Goal: Transaction & Acquisition: Book appointment/travel/reservation

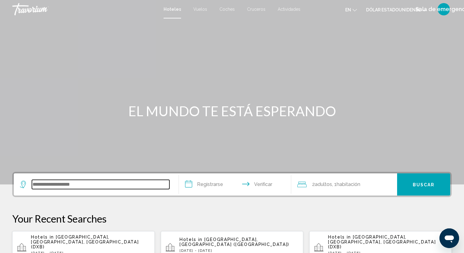
click at [92, 187] on input "Widget de búsqueda" at bounding box center [101, 184] width 138 height 9
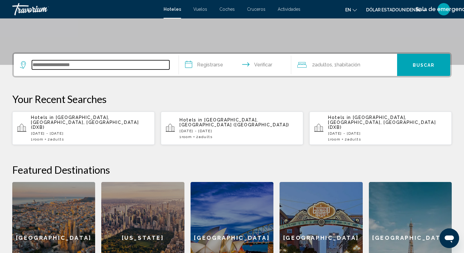
scroll to position [109, 0]
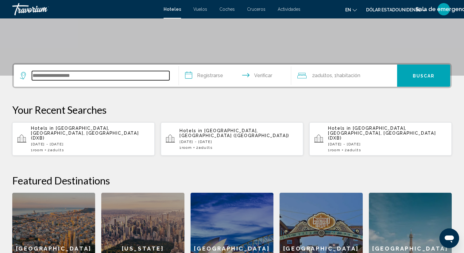
click at [52, 74] on input "Widget de búsqueda" at bounding box center [101, 75] width 138 height 9
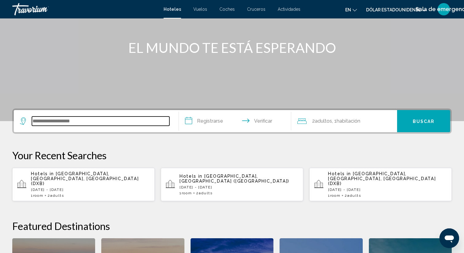
scroll to position [63, 0]
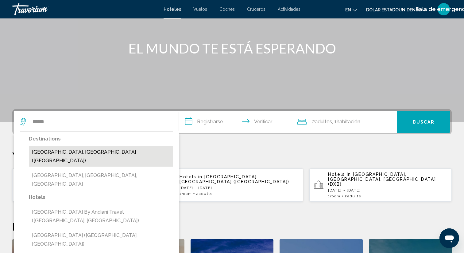
click at [54, 150] on button "[GEOGRAPHIC_DATA], [GEOGRAPHIC_DATA] ([GEOGRAPHIC_DATA])" at bounding box center [101, 156] width 144 height 20
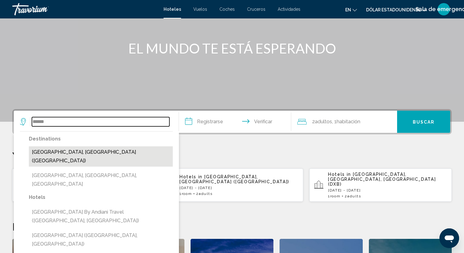
type input "**********"
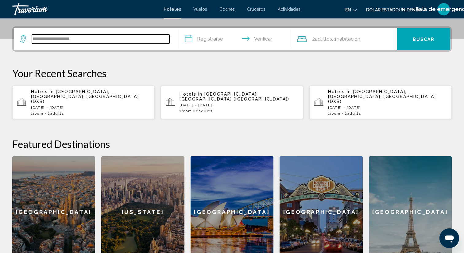
scroll to position [152, 0]
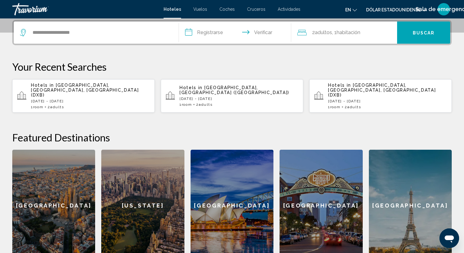
click at [189, 34] on input "**********" at bounding box center [236, 33] width 115 height 24
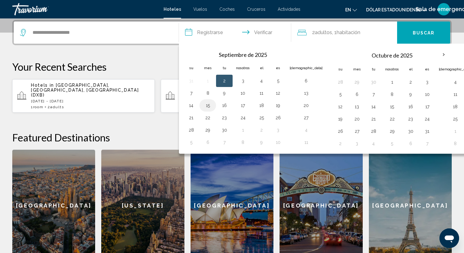
click at [206, 106] on button "15" at bounding box center [208, 105] width 10 height 9
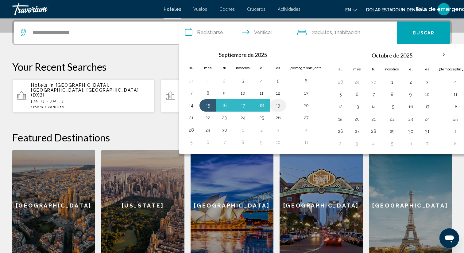
click at [278, 105] on button "19" at bounding box center [278, 105] width 10 height 9
type input "**********"
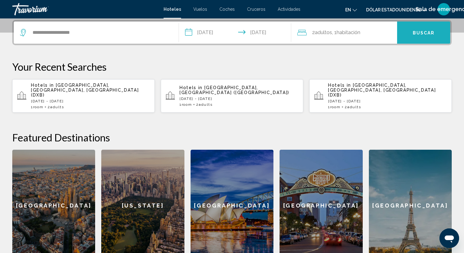
click at [419, 34] on font "Buscar" at bounding box center [424, 32] width 22 height 5
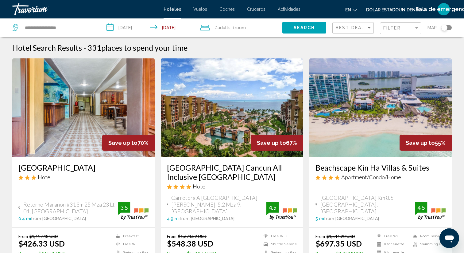
click at [238, 130] on img "Contenido principal" at bounding box center [232, 107] width 142 height 98
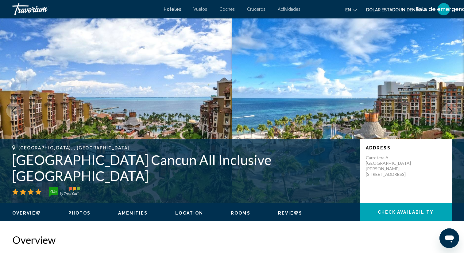
click at [451, 111] on icon "Next image" at bounding box center [450, 110] width 7 height 7
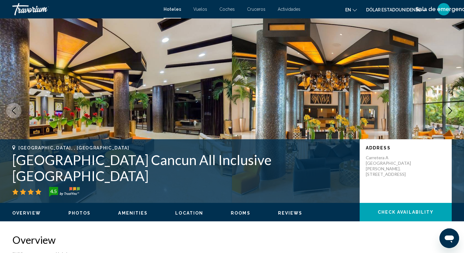
click at [449, 113] on icon "Next image" at bounding box center [451, 110] width 4 height 7
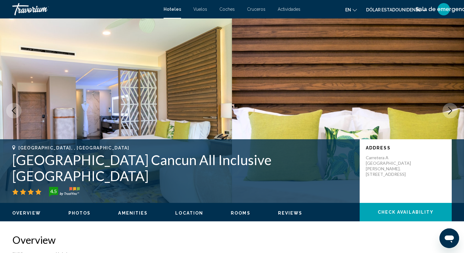
click at [449, 110] on icon "Next image" at bounding box center [450, 110] width 7 height 7
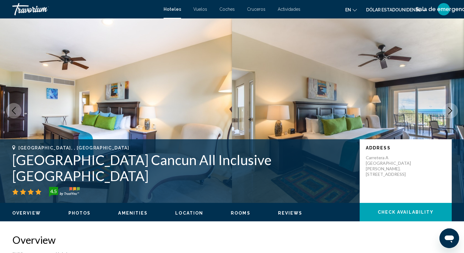
click at [447, 112] on icon "Next image" at bounding box center [450, 110] width 7 height 7
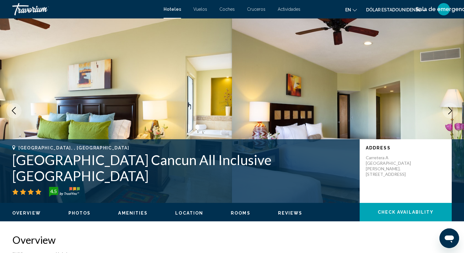
click at [447, 112] on icon "Next image" at bounding box center [450, 110] width 7 height 7
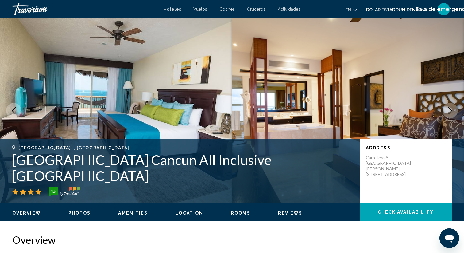
click at [450, 108] on icon "Next image" at bounding box center [450, 110] width 7 height 7
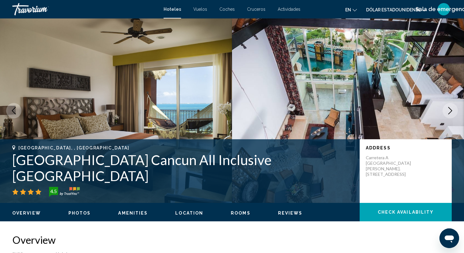
click at [448, 113] on icon "Next image" at bounding box center [450, 110] width 7 height 7
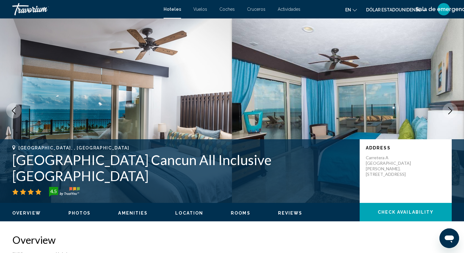
click at [450, 112] on icon "Next image" at bounding box center [450, 110] width 7 height 7
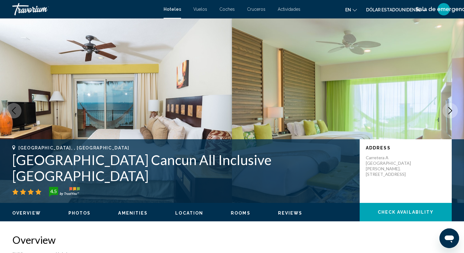
click at [449, 112] on icon "Next image" at bounding box center [450, 110] width 7 height 7
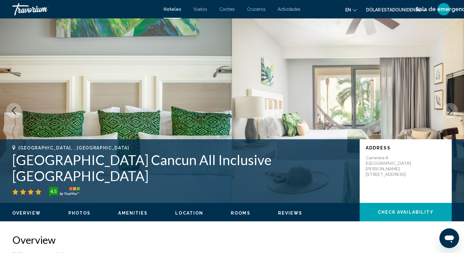
click at [449, 112] on icon "Next image" at bounding box center [450, 110] width 7 height 7
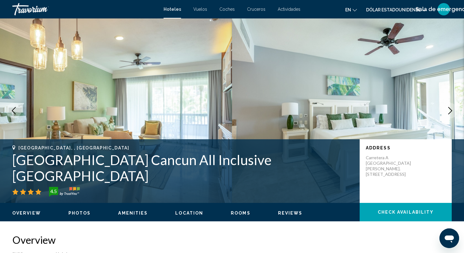
click at [449, 112] on icon "Next image" at bounding box center [450, 110] width 7 height 7
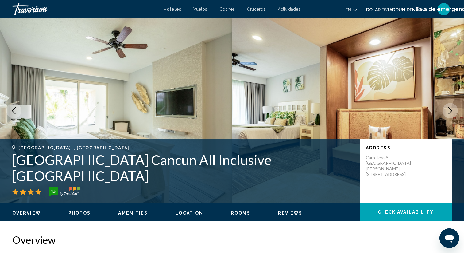
click at [449, 112] on icon "Next image" at bounding box center [450, 110] width 7 height 7
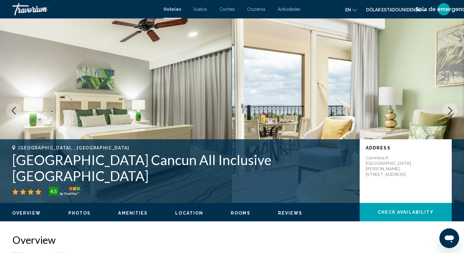
click at [449, 112] on icon "Next image" at bounding box center [450, 110] width 7 height 7
